Goal: Information Seeking & Learning: Learn about a topic

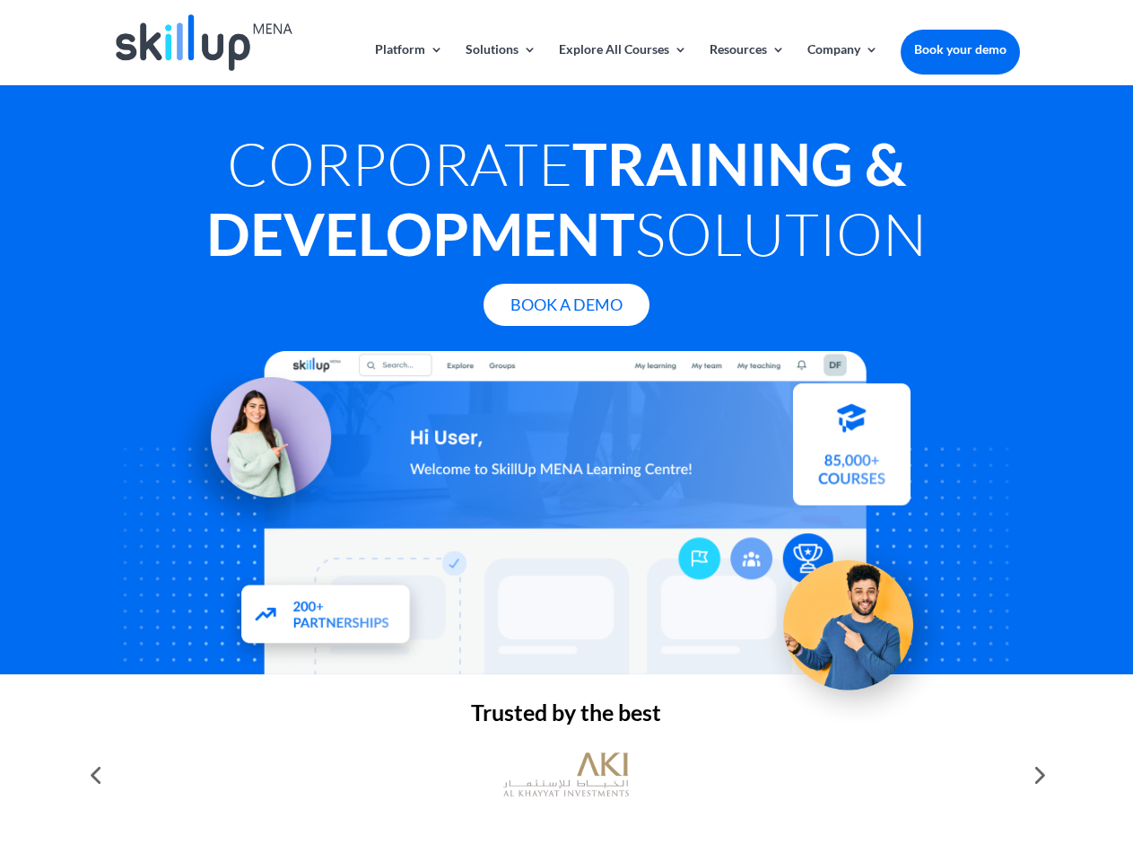
click at [566, 431] on div at bounding box center [566, 512] width 906 height 323
click at [500, 64] on link "Solutions" at bounding box center [501, 64] width 71 height 42
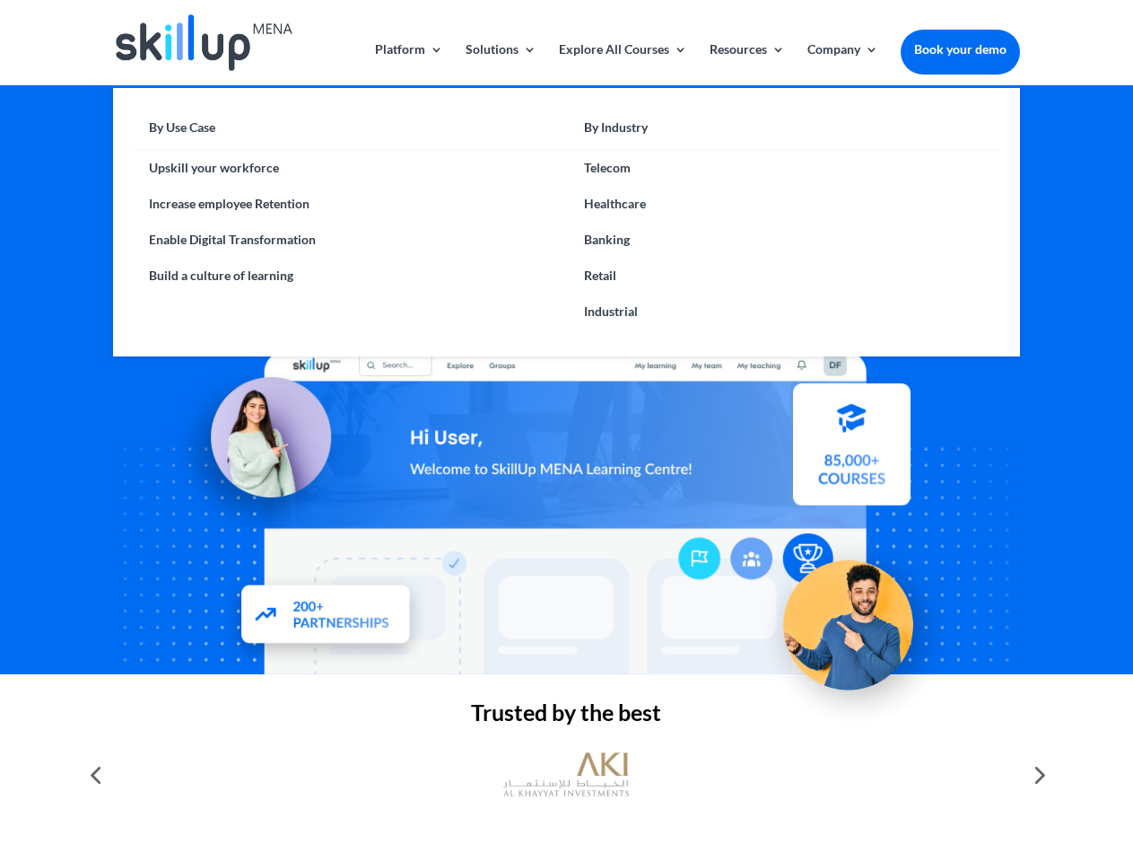
click at [622, 64] on link "Explore All Courses" at bounding box center [623, 64] width 128 height 42
click at [746, 64] on link "Resources" at bounding box center [747, 64] width 75 height 42
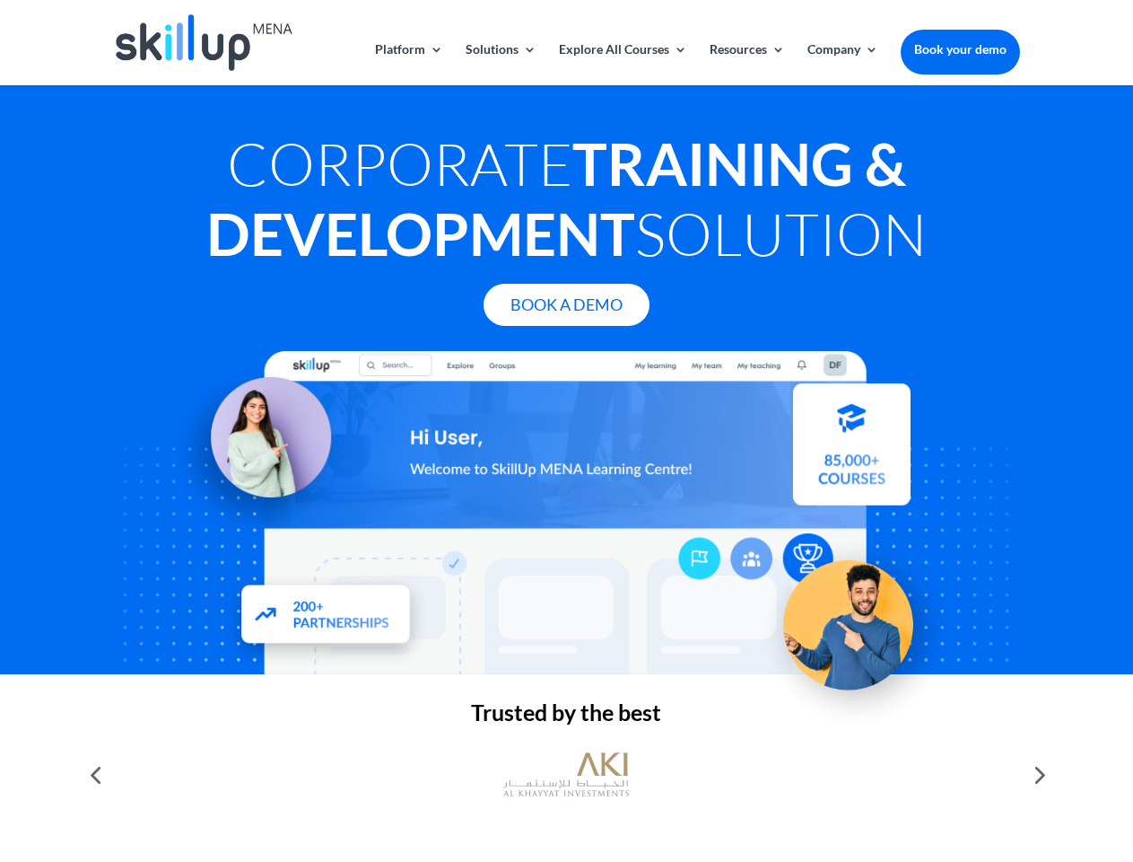
click at [843, 64] on link "Company" at bounding box center [843, 64] width 71 height 42
click at [566, 774] on img at bounding box center [566, 774] width 126 height 63
